Goal: Transaction & Acquisition: Book appointment/travel/reservation

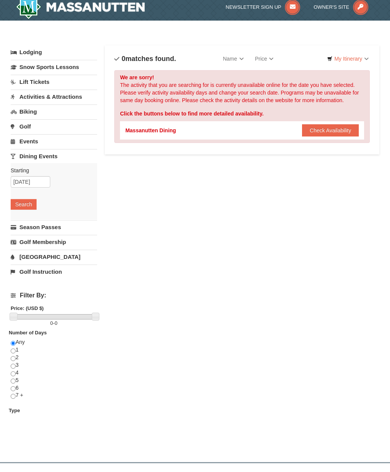
click at [32, 67] on link "Snow Sports Lessons" at bounding box center [54, 67] width 87 height 14
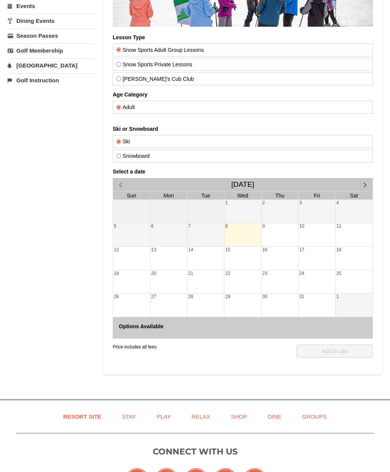
scroll to position [137, 0]
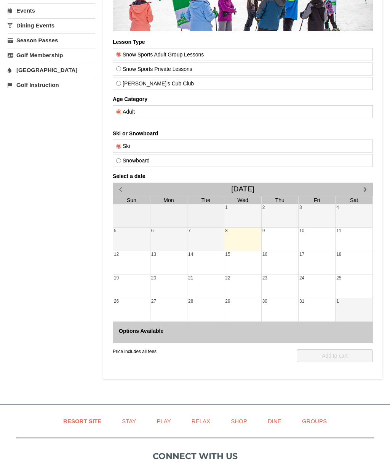
click at [319, 301] on div "31" at bounding box center [317, 301] width 37 height 7
click at [320, 311] on div at bounding box center [317, 310] width 37 height 11
click at [366, 185] on span "button" at bounding box center [365, 189] width 8 height 8
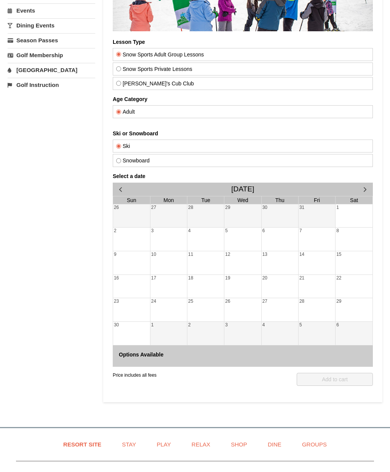
click at [350, 217] on div at bounding box center [354, 216] width 37 height 11
click at [353, 219] on div at bounding box center [354, 216] width 37 height 11
click at [354, 213] on div at bounding box center [354, 216] width 37 height 11
click at [352, 215] on div at bounding box center [354, 216] width 37 height 11
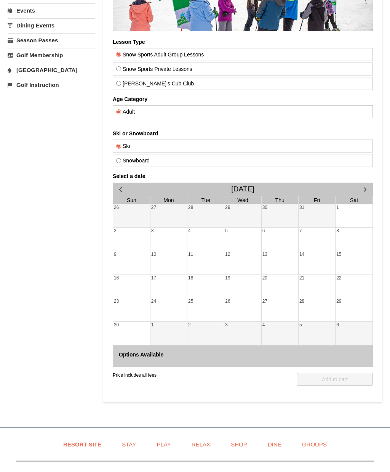
click at [331, 218] on div at bounding box center [317, 216] width 37 height 11
click at [342, 216] on div at bounding box center [354, 216] width 37 height 11
click at [285, 221] on div at bounding box center [280, 216] width 37 height 11
click at [274, 211] on div at bounding box center [280, 216] width 37 height 11
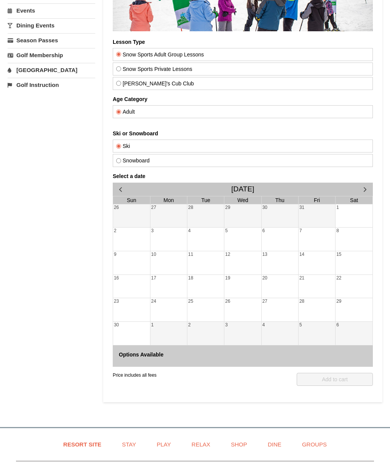
click at [297, 204] on div "30" at bounding box center [280, 207] width 37 height 7
click at [241, 329] on div at bounding box center [243, 334] width 37 height 11
click at [252, 342] on div "3" at bounding box center [243, 333] width 37 height 23
click at [297, 329] on div at bounding box center [280, 334] width 37 height 11
click at [332, 258] on div at bounding box center [317, 263] width 37 height 11
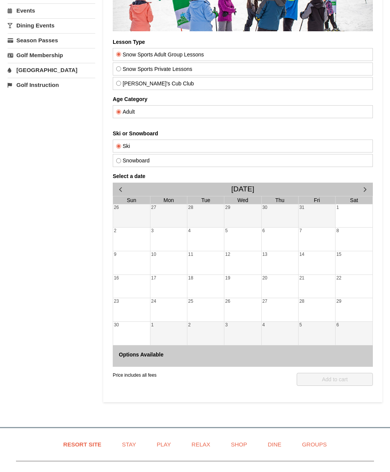
click at [336, 211] on div at bounding box center [354, 216] width 37 height 11
click at [303, 218] on div at bounding box center [317, 216] width 37 height 11
click at [259, 279] on div "19" at bounding box center [243, 278] width 37 height 7
click at [267, 157] on label "Snowboard" at bounding box center [242, 160] width 253 height 6
click at [121, 158] on input "Snowboard" at bounding box center [118, 160] width 5 height 5
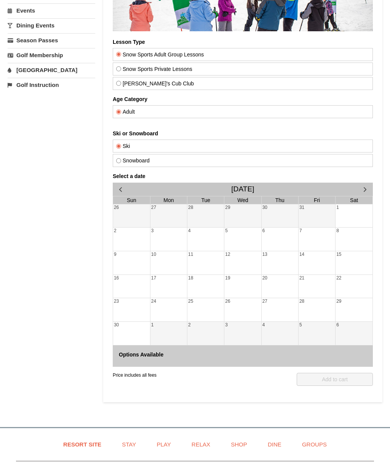
radio input "true"
click at [305, 219] on div at bounding box center [317, 216] width 37 height 11
click at [351, 209] on div "1" at bounding box center [354, 207] width 37 height 7
click at [346, 236] on div at bounding box center [354, 240] width 37 height 11
click at [295, 290] on div at bounding box center [280, 287] width 37 height 11
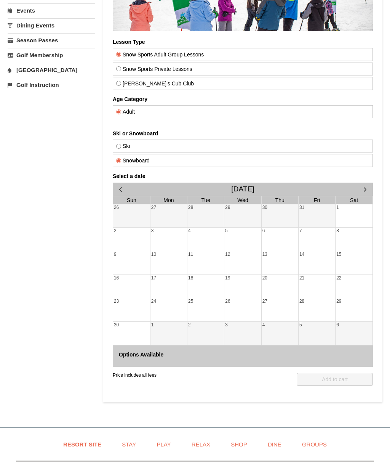
click at [263, 298] on link "27" at bounding box center [265, 301] width 6 height 7
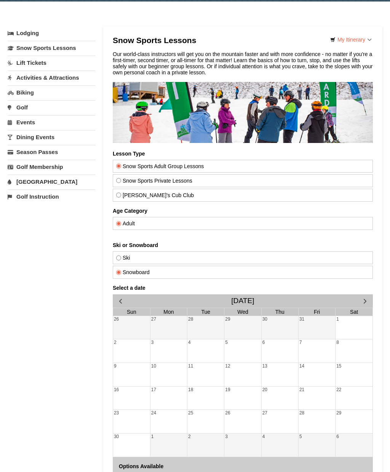
scroll to position [0, 0]
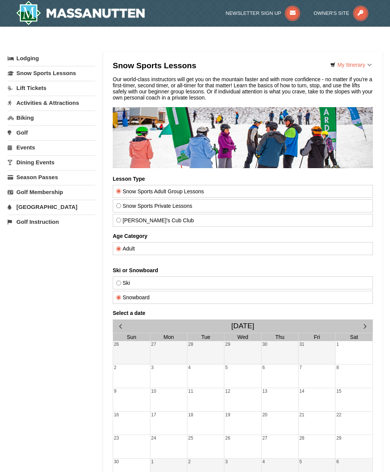
click at [116, 14] on img at bounding box center [80, 13] width 129 height 24
